Goal: Task Accomplishment & Management: Use online tool/utility

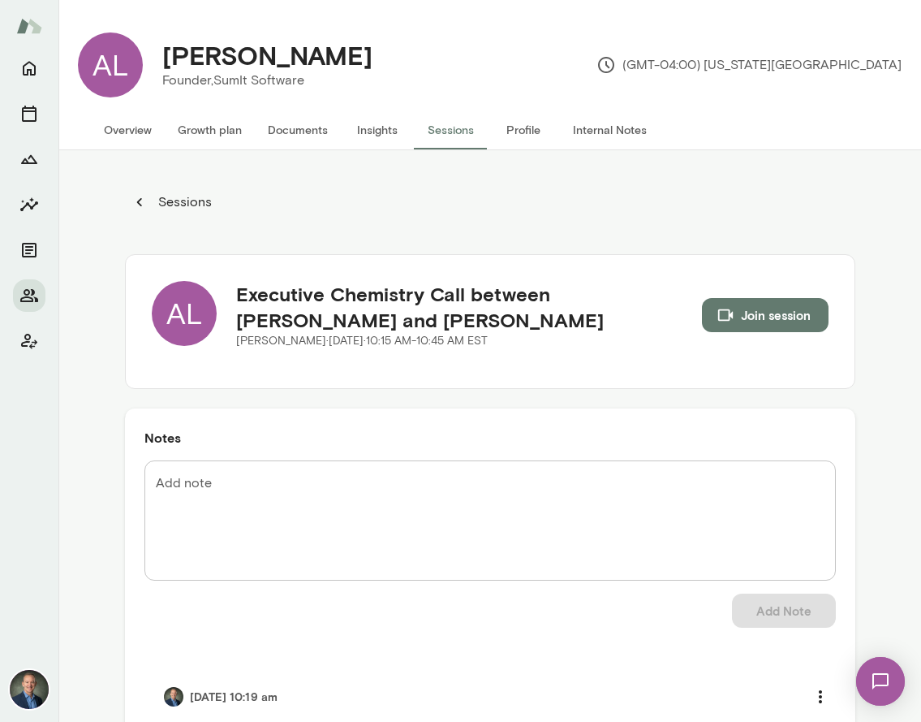
click at [598, 130] on button "Internal Notes" at bounding box center [610, 129] width 100 height 39
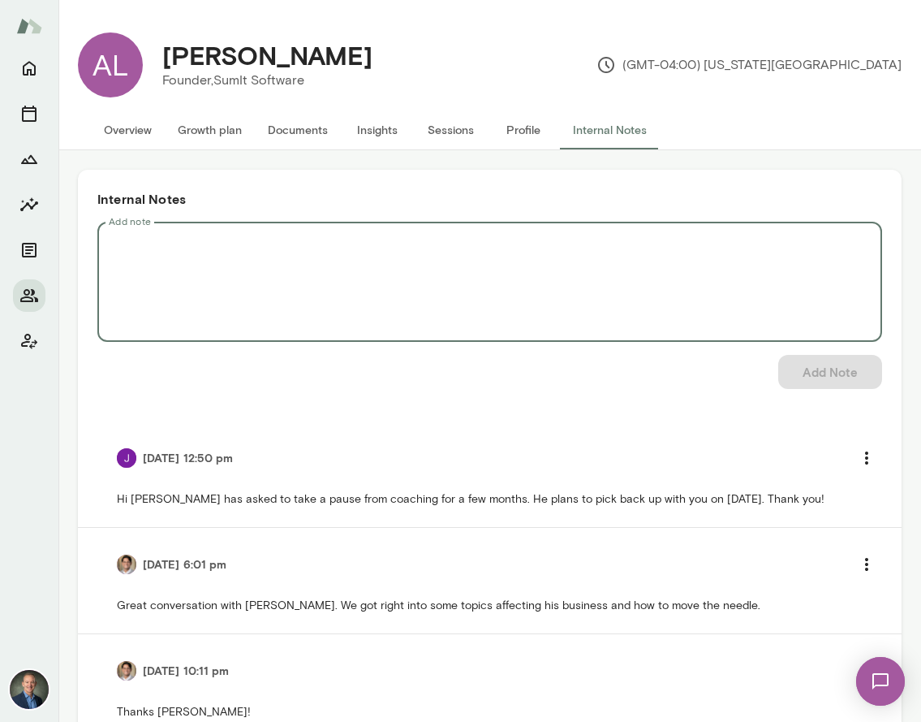
click at [270, 249] on textarea "Add note" at bounding box center [490, 281] width 762 height 93
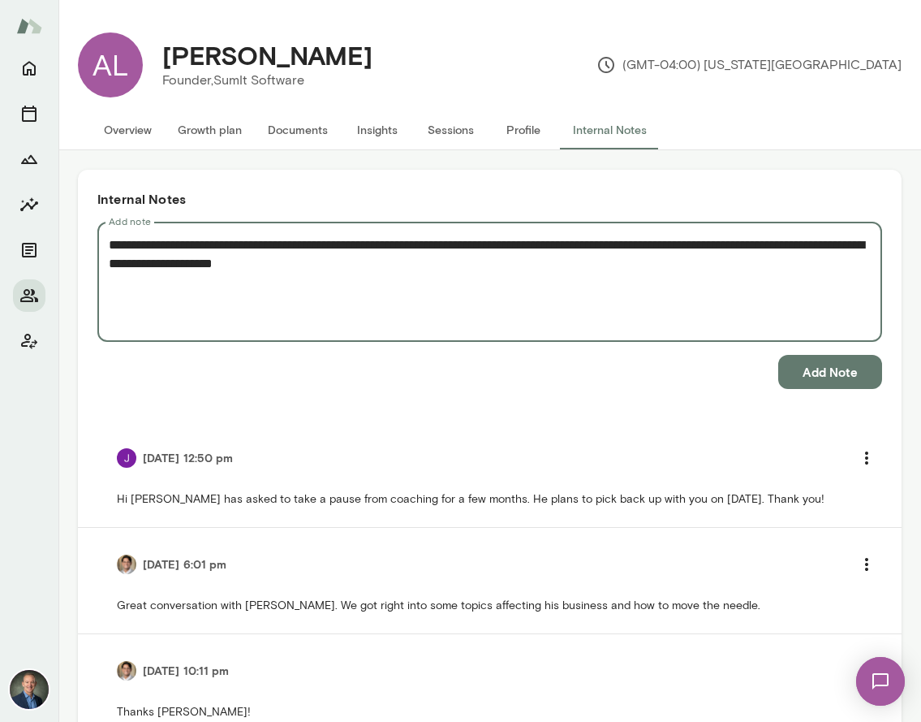
type textarea "**********"
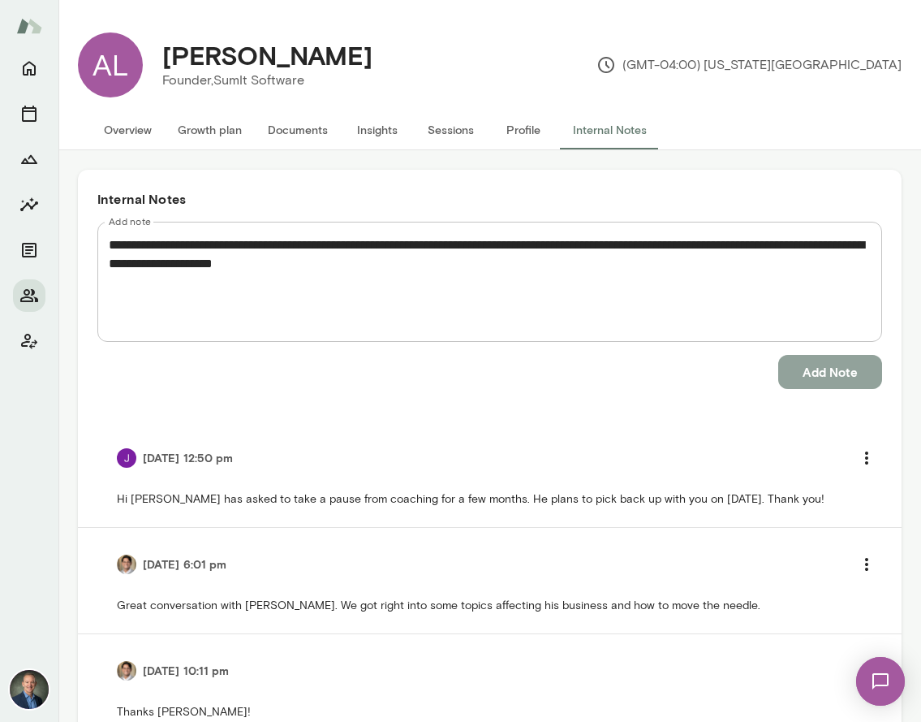
click at [834, 380] on button "Add Note" at bounding box center [831, 372] width 104 height 34
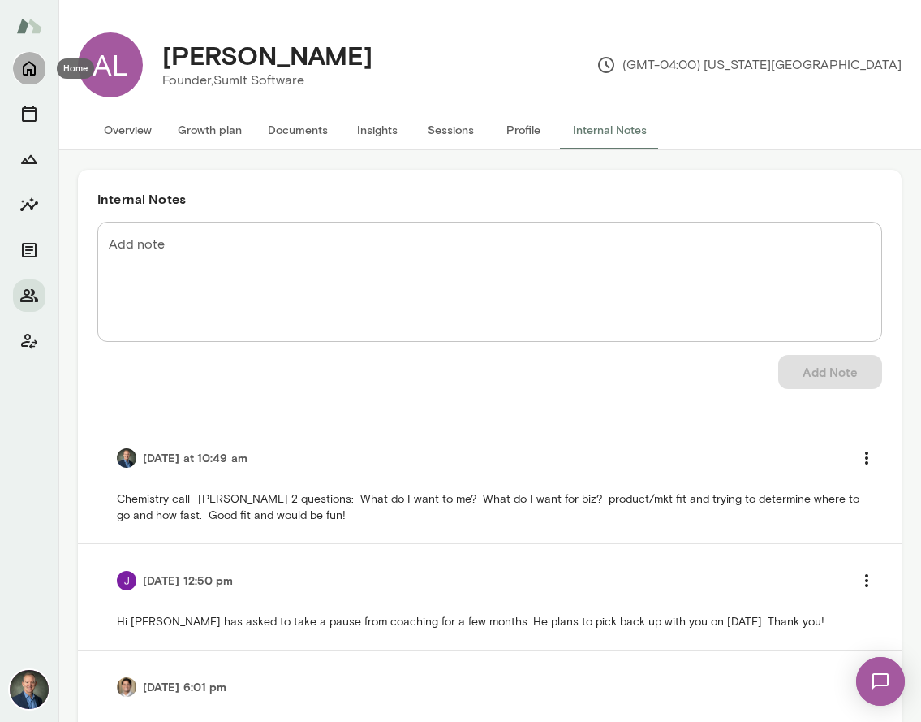
click at [28, 68] on icon "Home" at bounding box center [28, 67] width 19 height 19
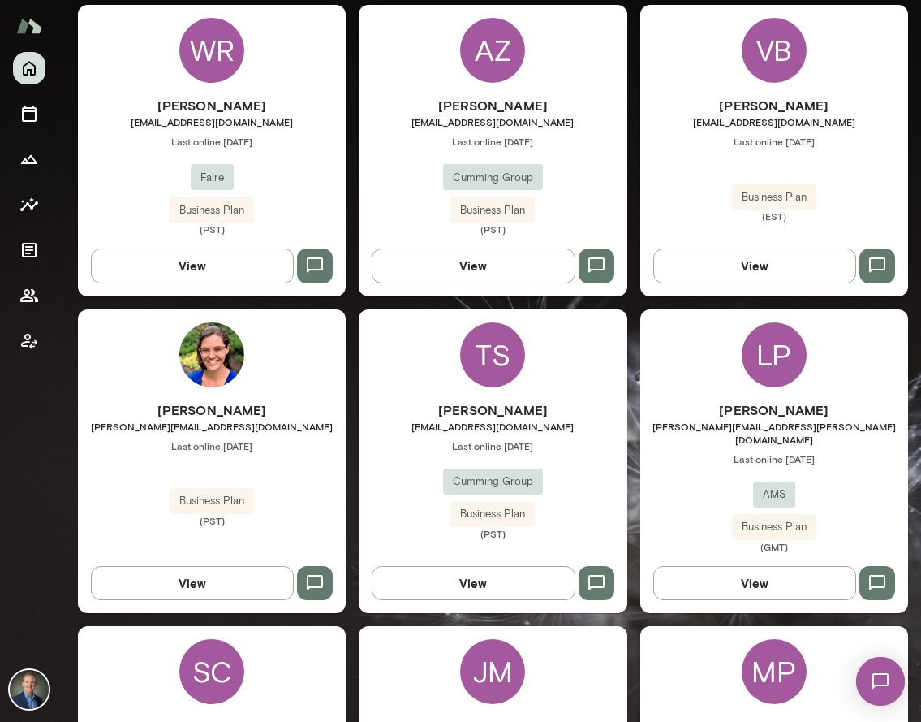
scroll to position [810, 0]
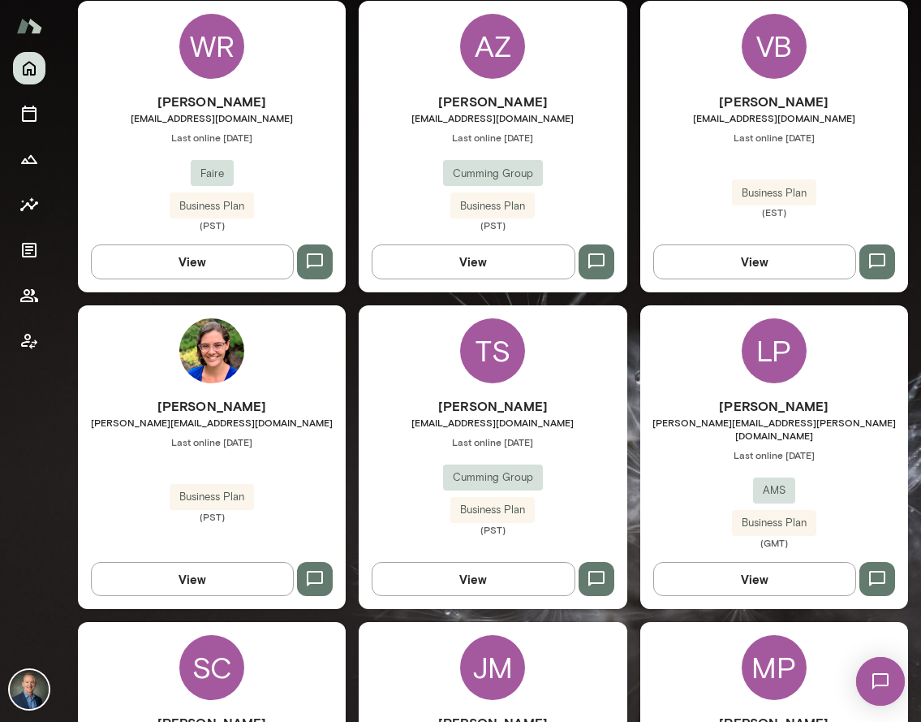
click at [318, 483] on div "[PERSON_NAME] [PERSON_NAME][EMAIL_ADDRESS][DOMAIN_NAME] Last online [DATE] Busi…" at bounding box center [212, 459] width 268 height 127
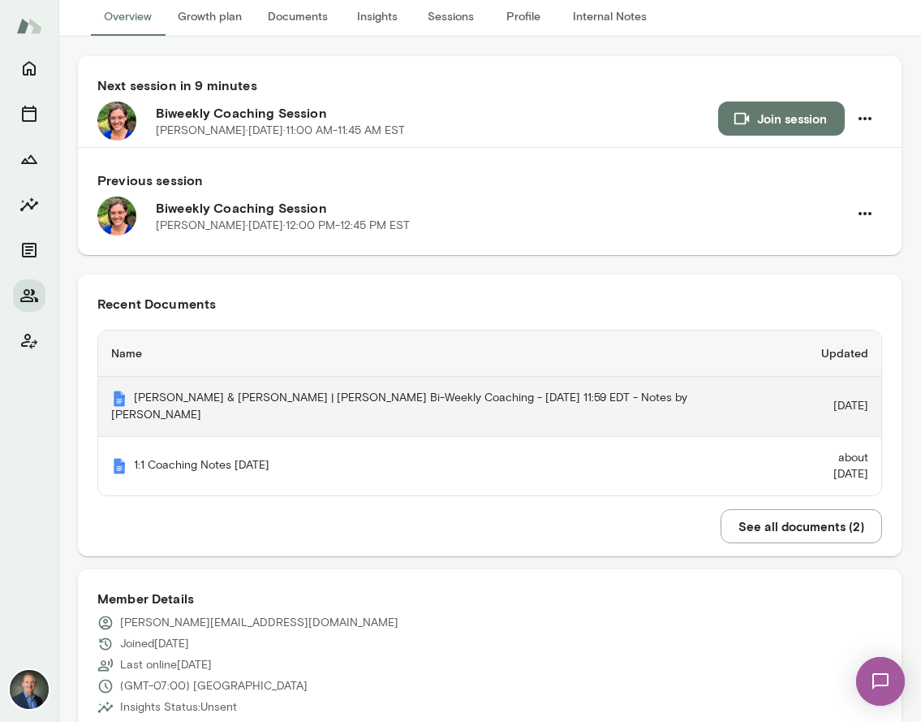
scroll to position [129, 0]
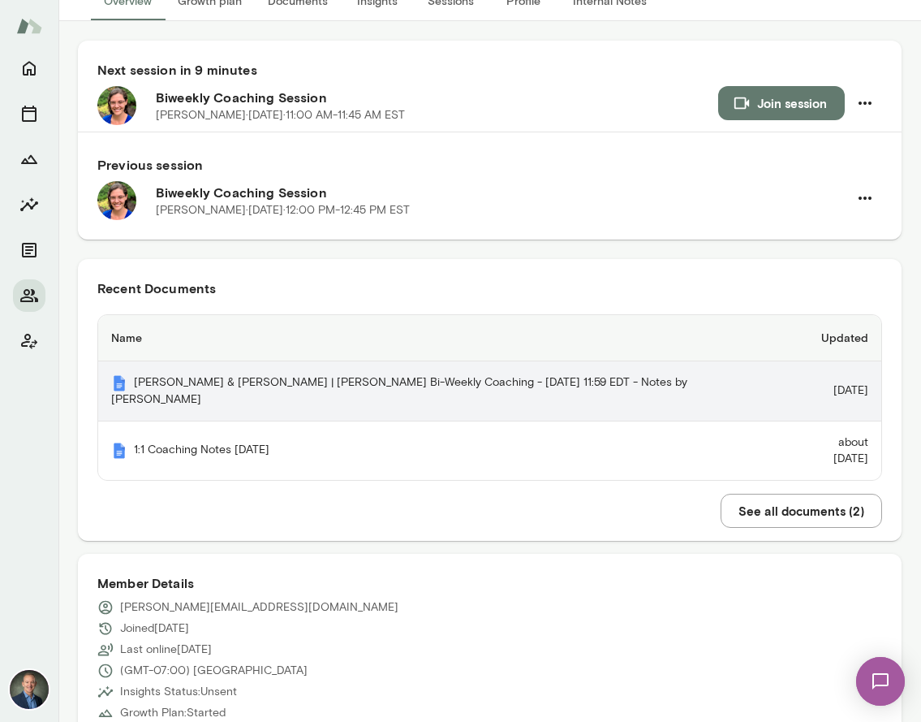
click at [296, 378] on th "[PERSON_NAME] & [PERSON_NAME] | [PERSON_NAME] Bi-Weekly Coaching - [DATE] 11:59…" at bounding box center [442, 391] width 689 height 60
click at [218, 382] on th "[PERSON_NAME] & [PERSON_NAME] | [PERSON_NAME] Bi-Weekly Coaching - [DATE] 11:59…" at bounding box center [442, 391] width 689 height 60
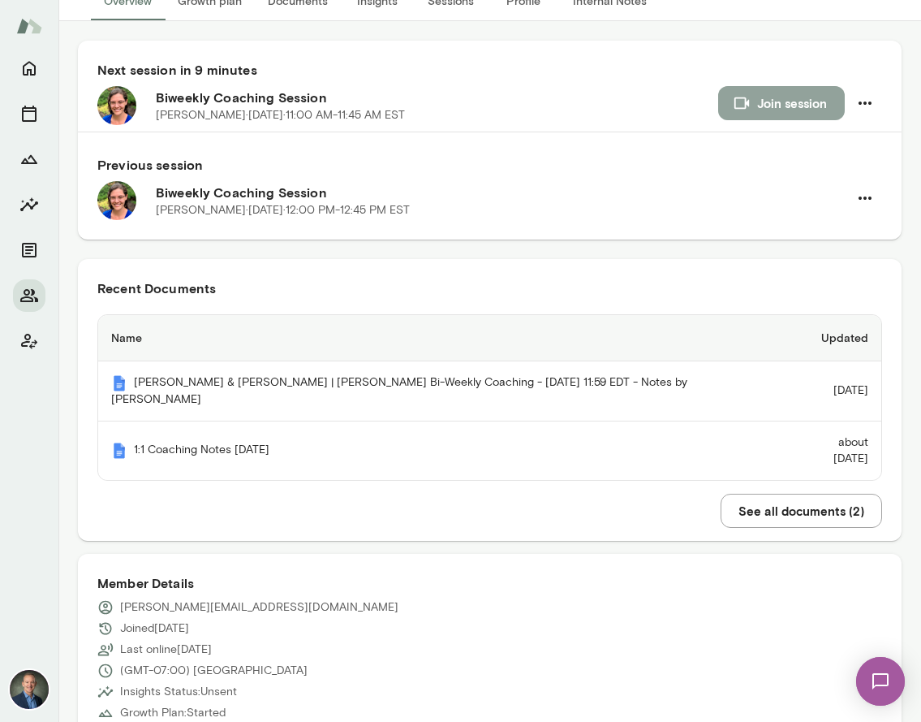
click at [813, 99] on button "Join session" at bounding box center [781, 103] width 127 height 34
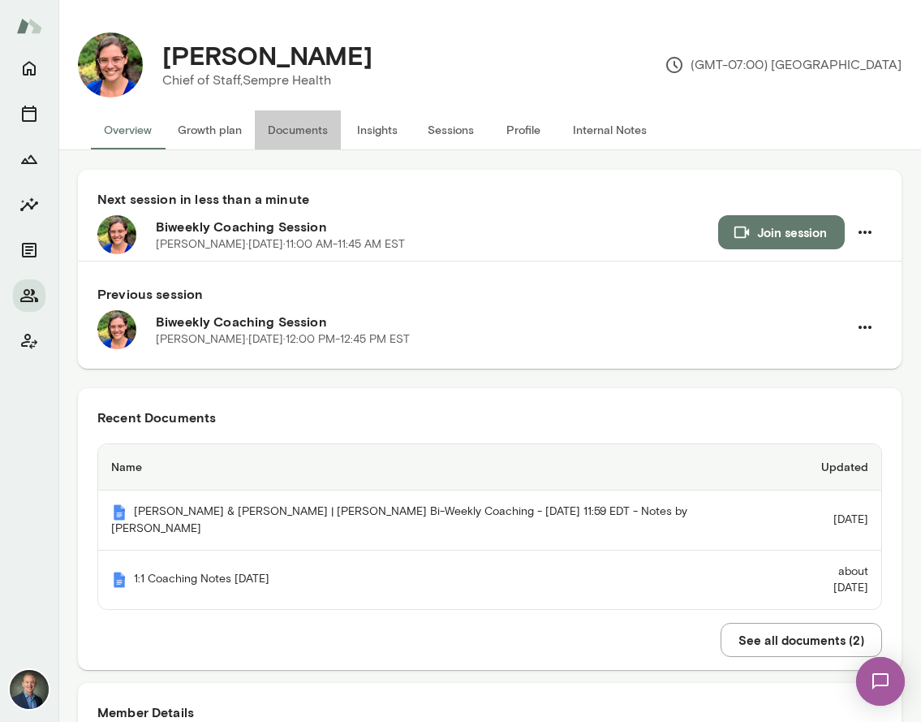
click at [293, 131] on button "Documents" at bounding box center [298, 129] width 86 height 39
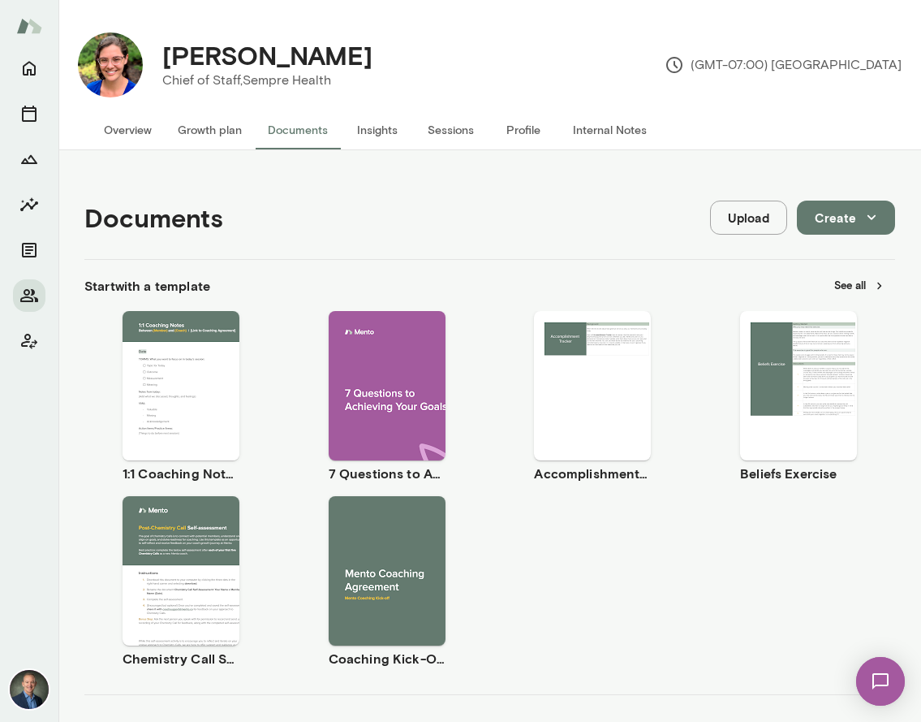
click at [193, 370] on span "Use template" at bounding box center [190, 371] width 59 height 13
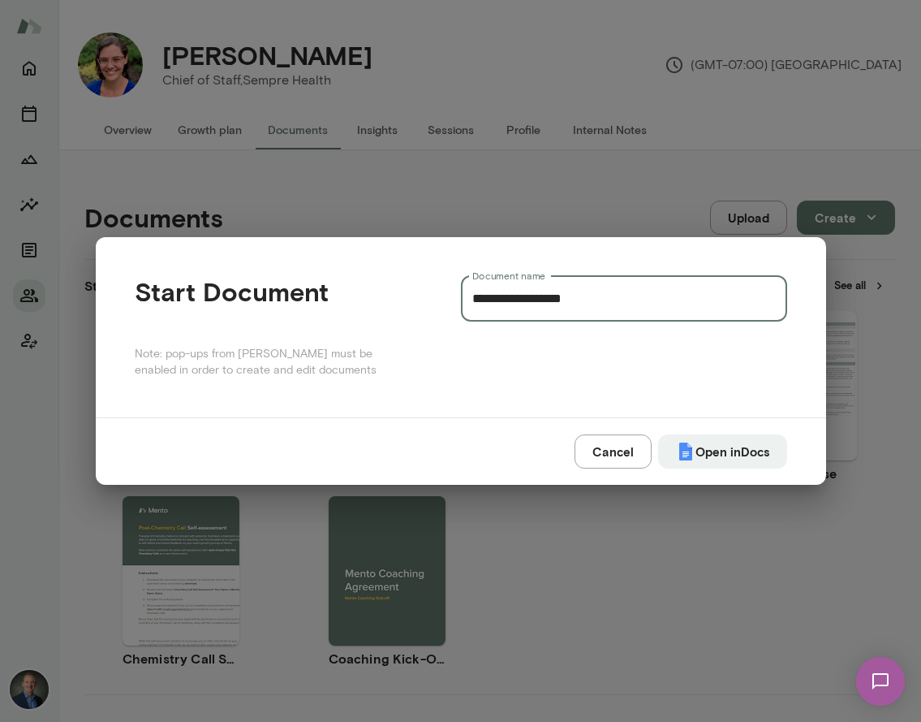
click at [629, 304] on input "**********" at bounding box center [624, 298] width 326 height 45
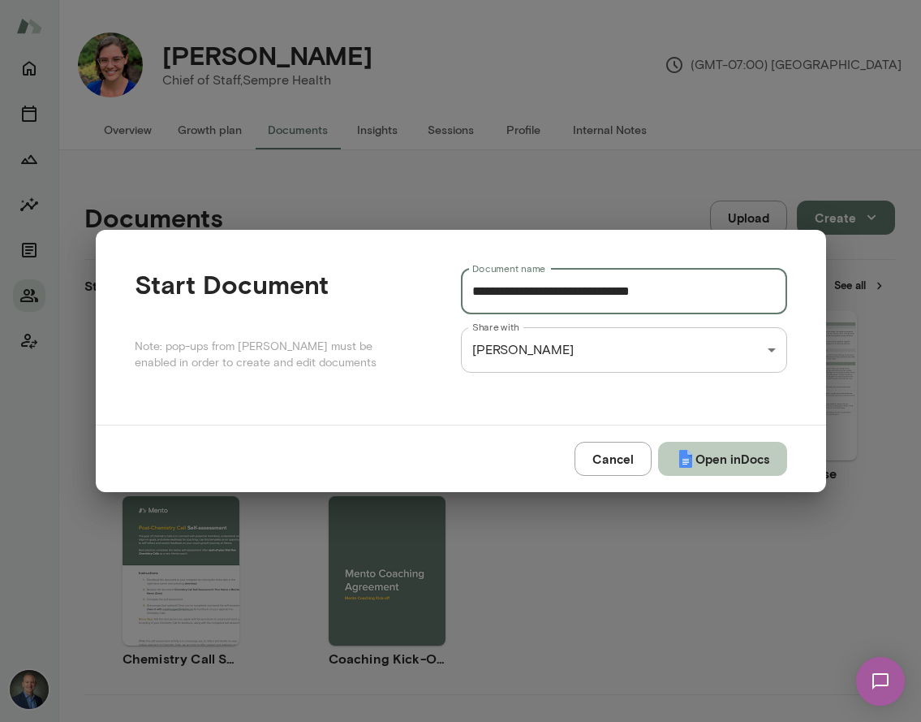
click at [744, 466] on button "Open in Docs" at bounding box center [722, 459] width 129 height 34
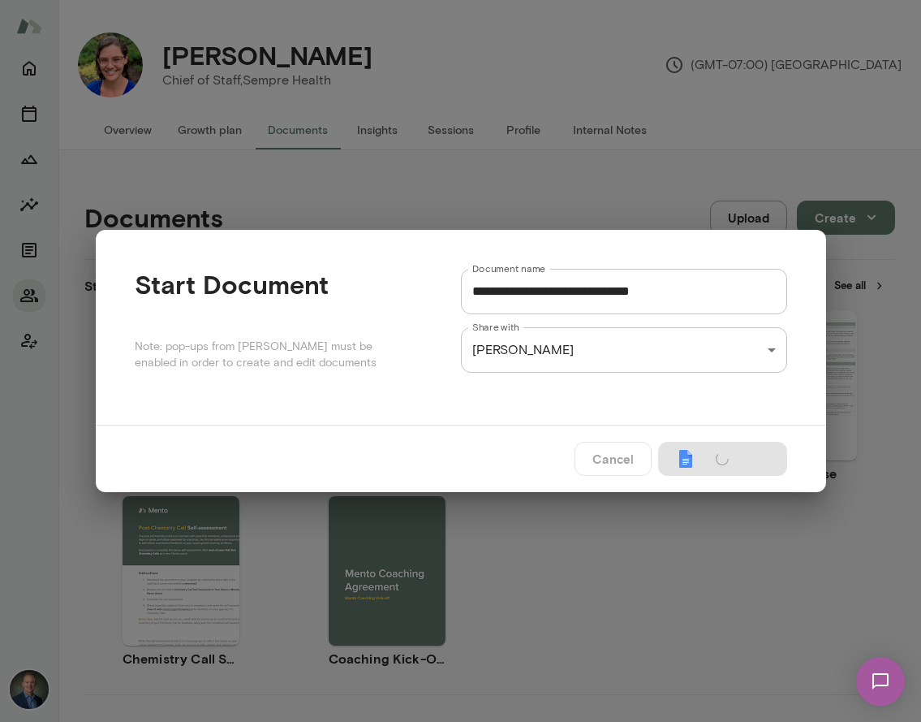
type input "**********"
